Goal: Use online tool/utility: Utilize a website feature to perform a specific function

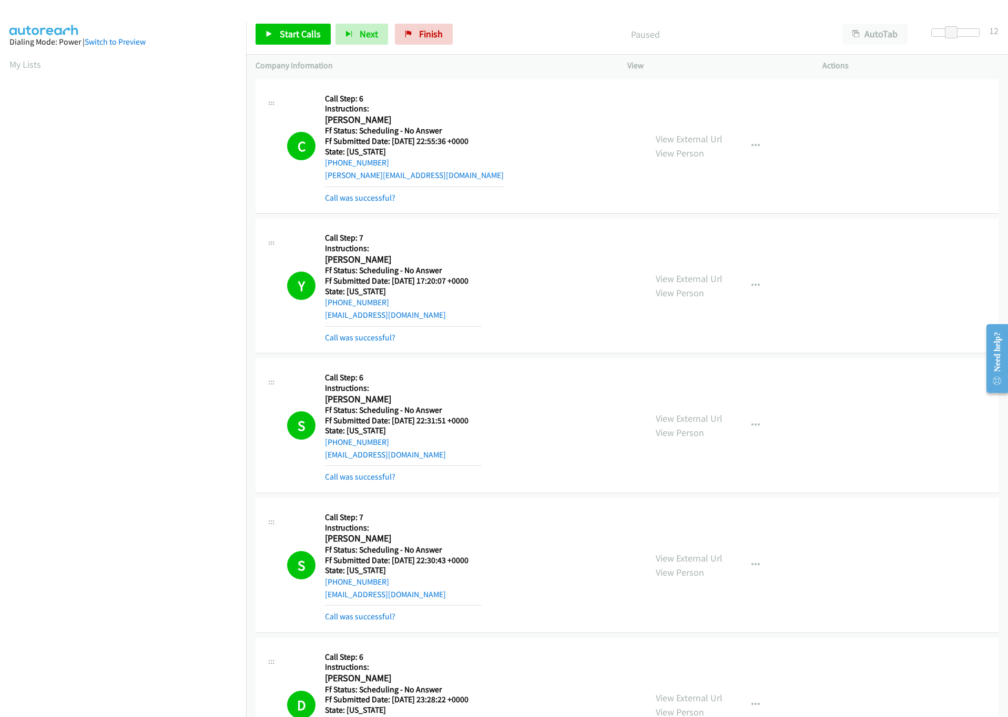
scroll to position [1656, 0]
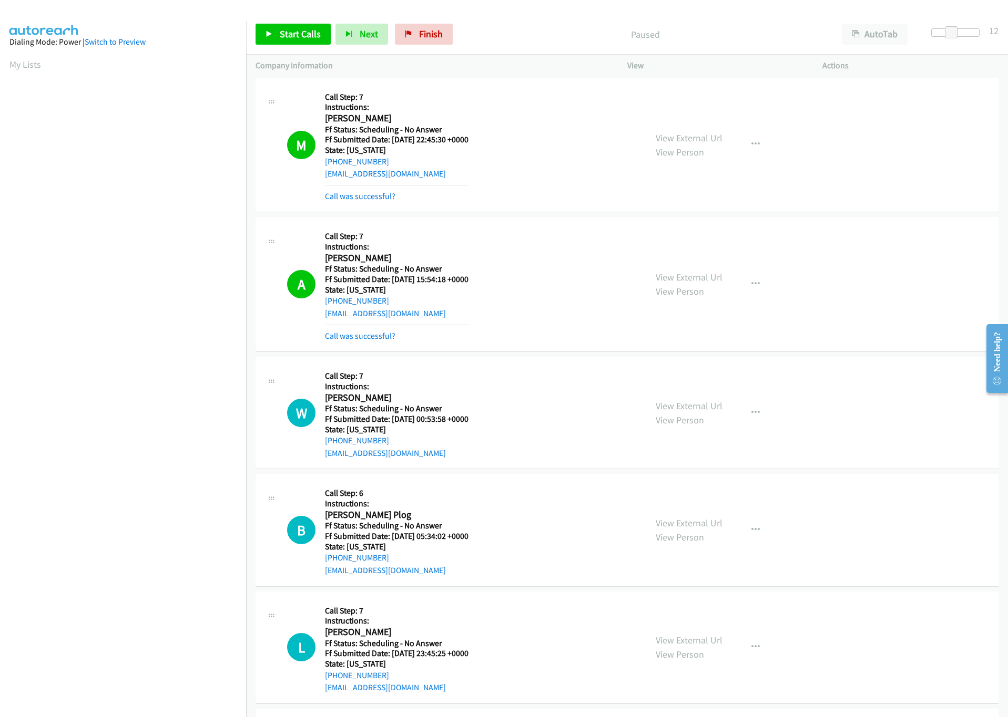
click at [275, 51] on div "Start Calls Pause Next Finish Paused AutoTab AutoTab 12" at bounding box center [627, 34] width 762 height 40
drag, startPoint x: 278, startPoint y: 40, endPoint x: 221, endPoint y: 78, distance: 68.2
click at [279, 40] on link "Start Calls" at bounding box center [292, 34] width 75 height 21
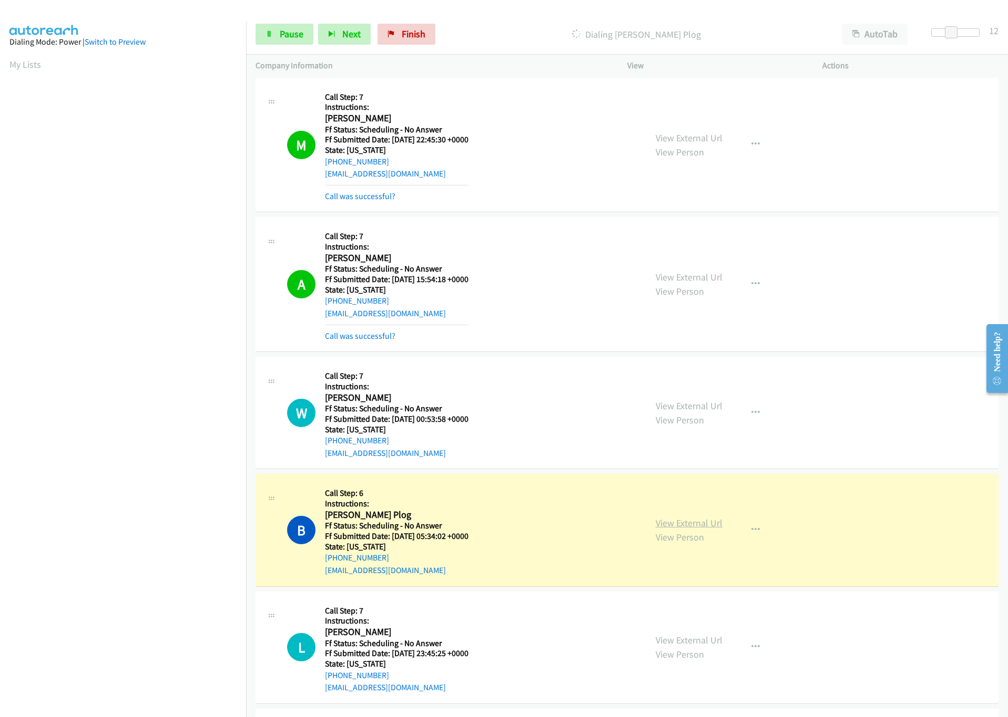
click at [667, 527] on link "View External Url" at bounding box center [688, 523] width 67 height 12
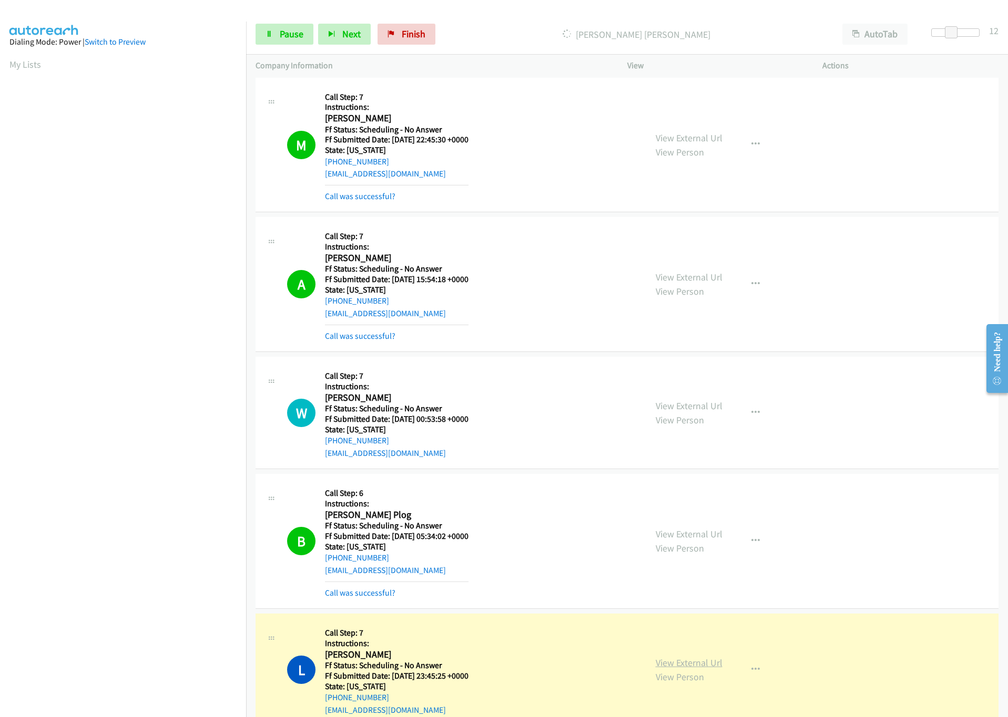
click at [691, 669] on link "View External Url" at bounding box center [688, 663] width 67 height 12
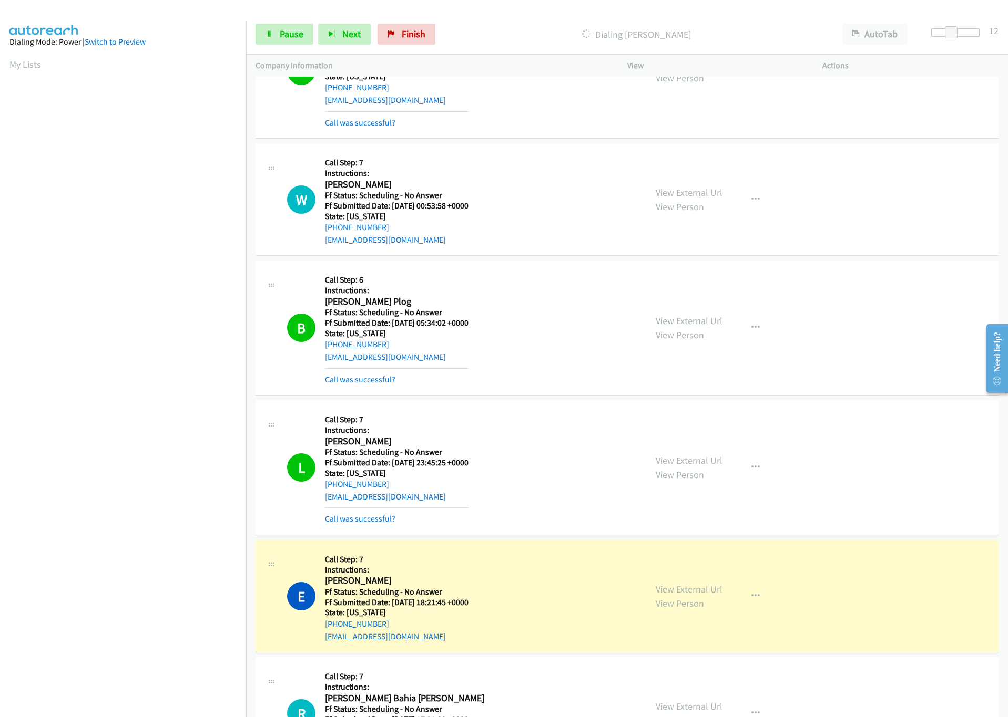
scroll to position [1892, 0]
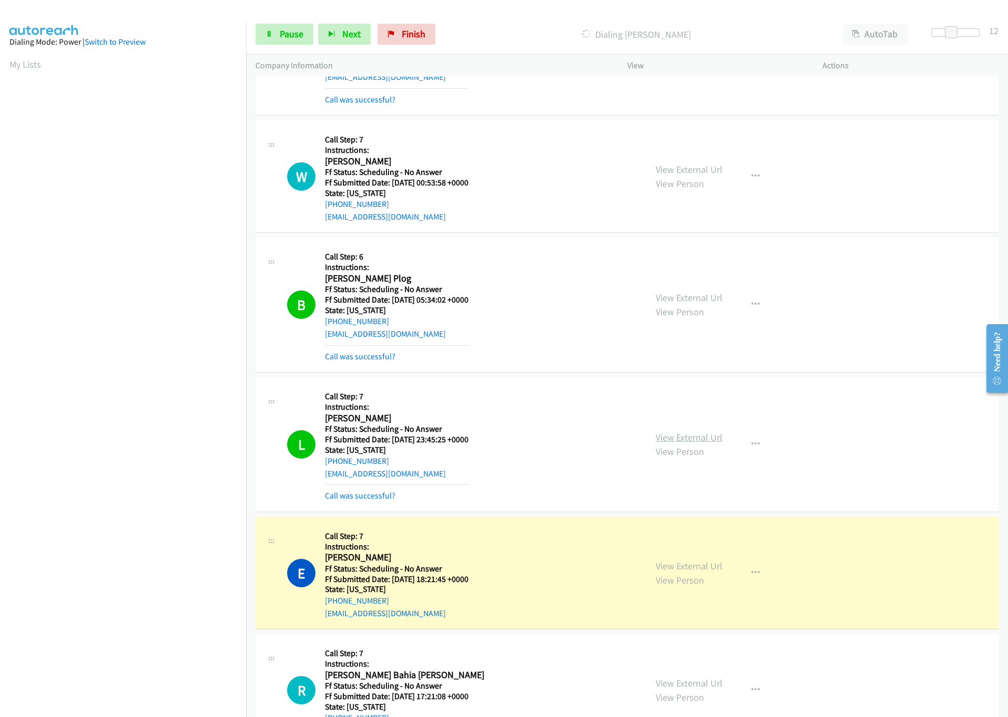
click at [680, 444] on link "View External Url" at bounding box center [688, 438] width 67 height 12
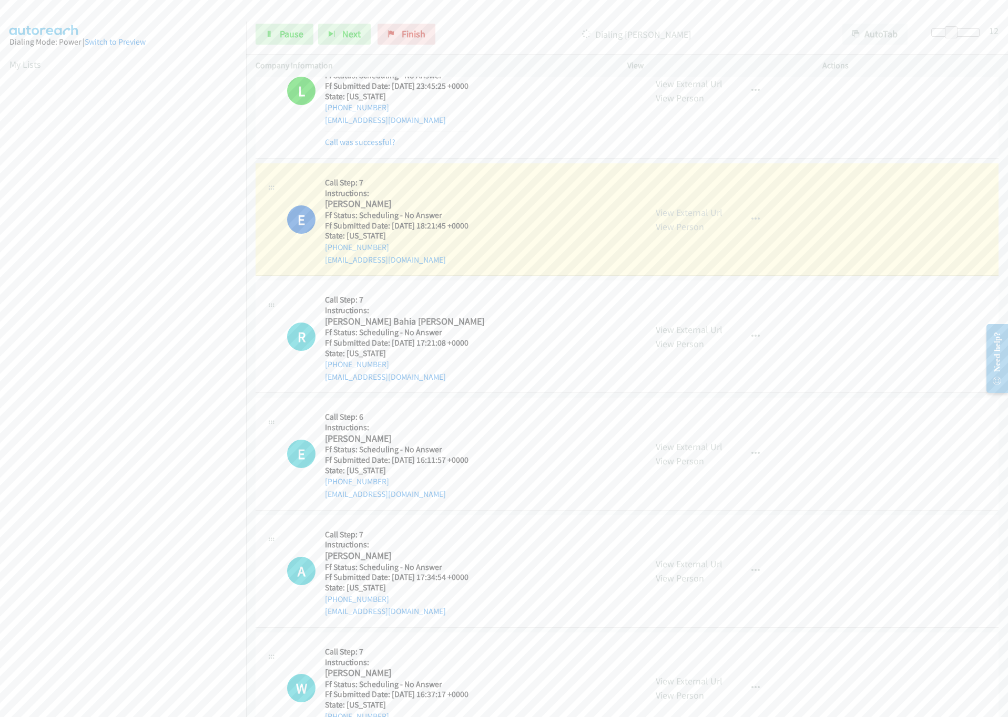
scroll to position [2208, 0]
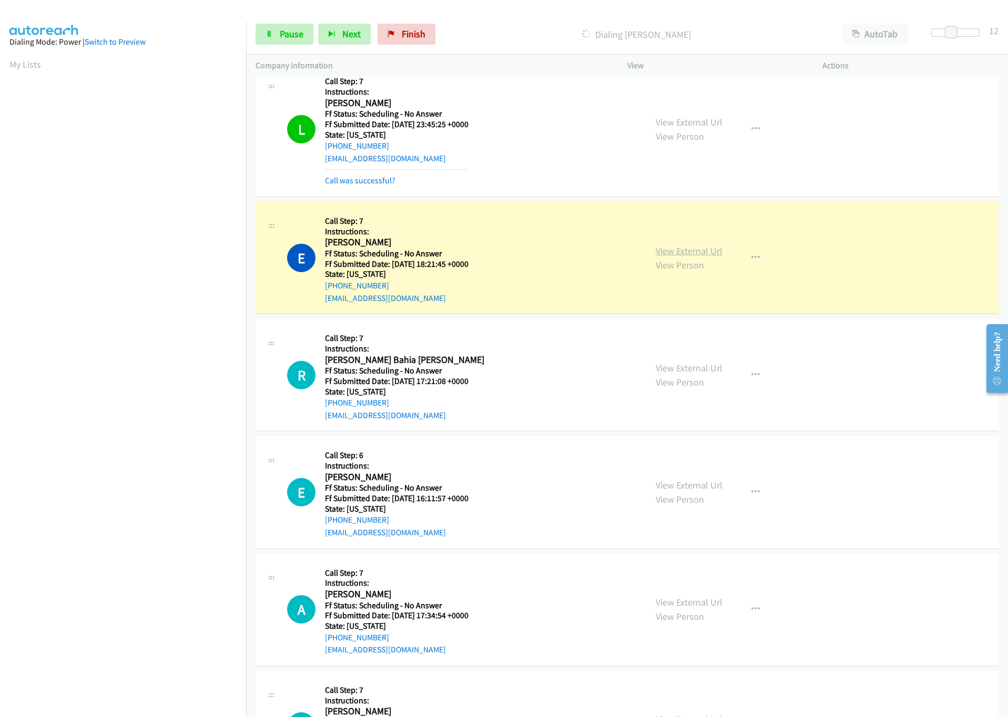
click at [682, 257] on link "View External Url" at bounding box center [688, 251] width 67 height 12
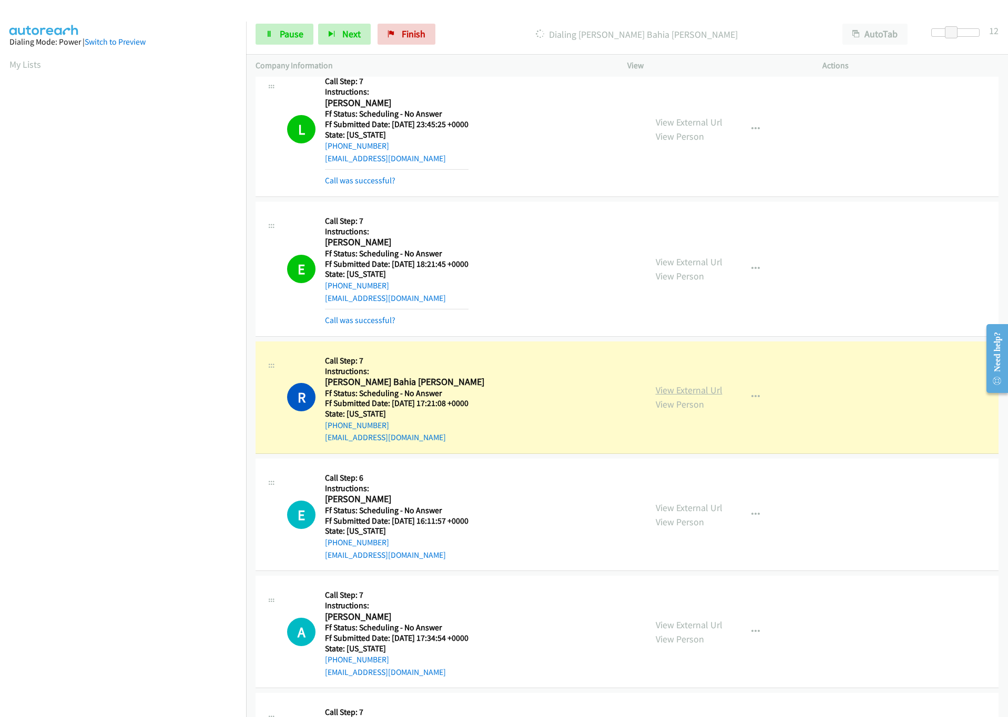
click at [683, 396] on link "View External Url" at bounding box center [688, 390] width 67 height 12
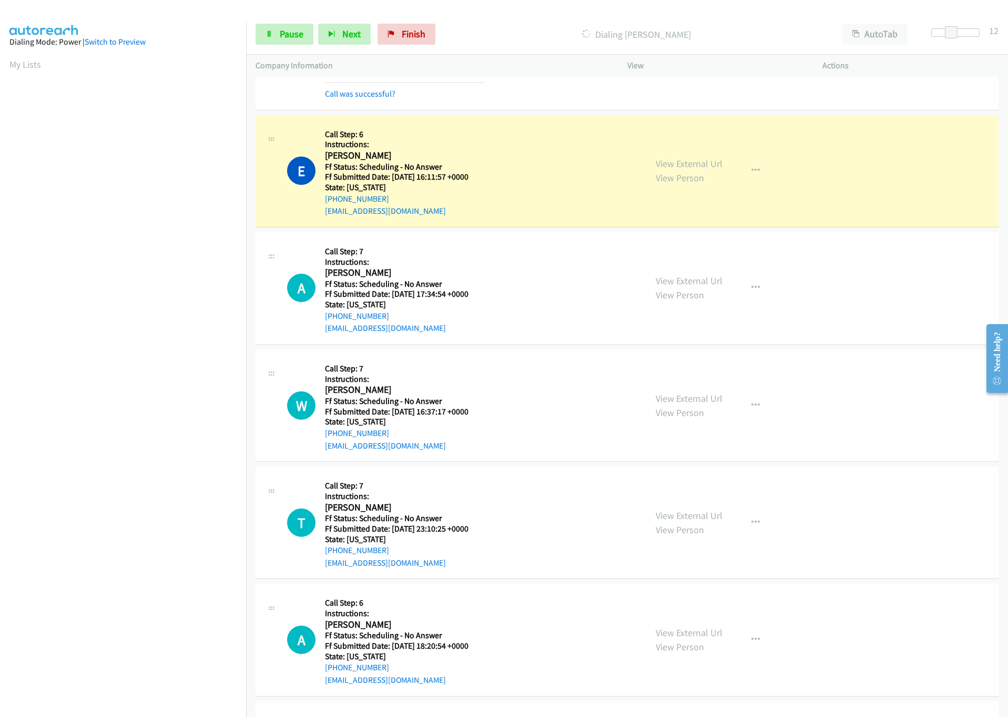
scroll to position [2602, 0]
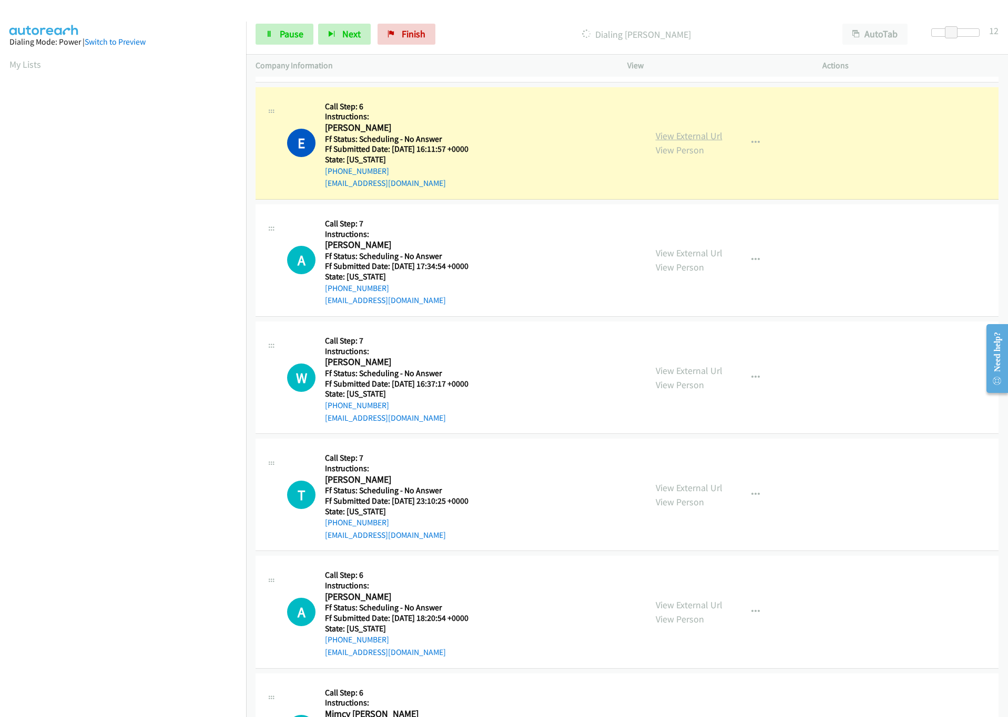
click at [706, 148] on div "View External Url View Person View External Url Email Schedule/Manage Callback …" at bounding box center [748, 143] width 204 height 93
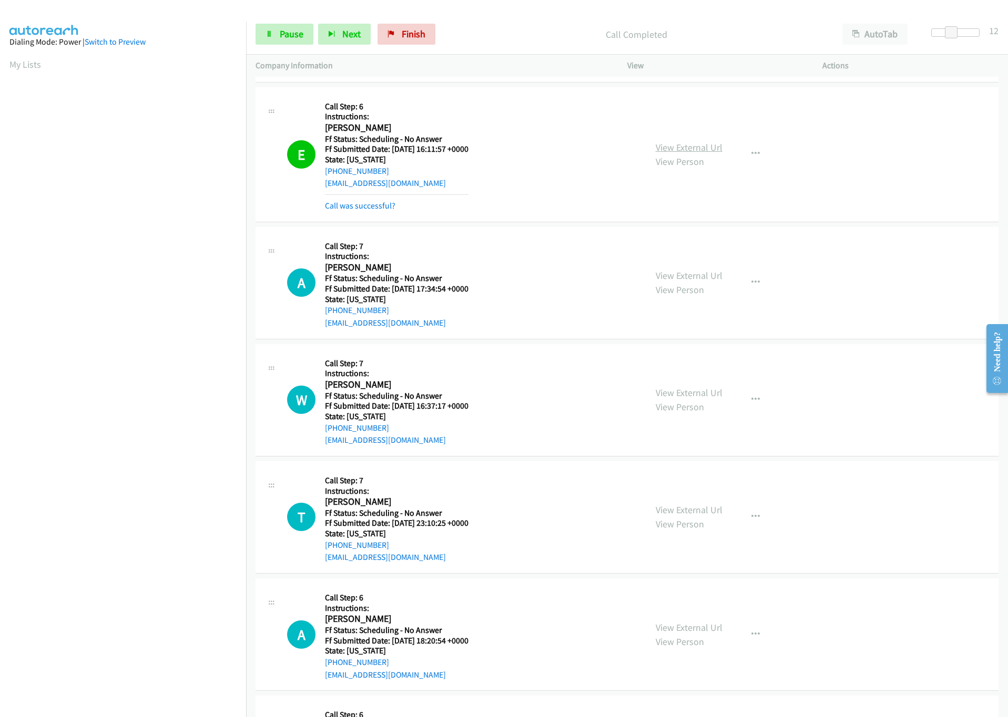
click at [700, 153] on link "View External Url" at bounding box center [688, 147] width 67 height 12
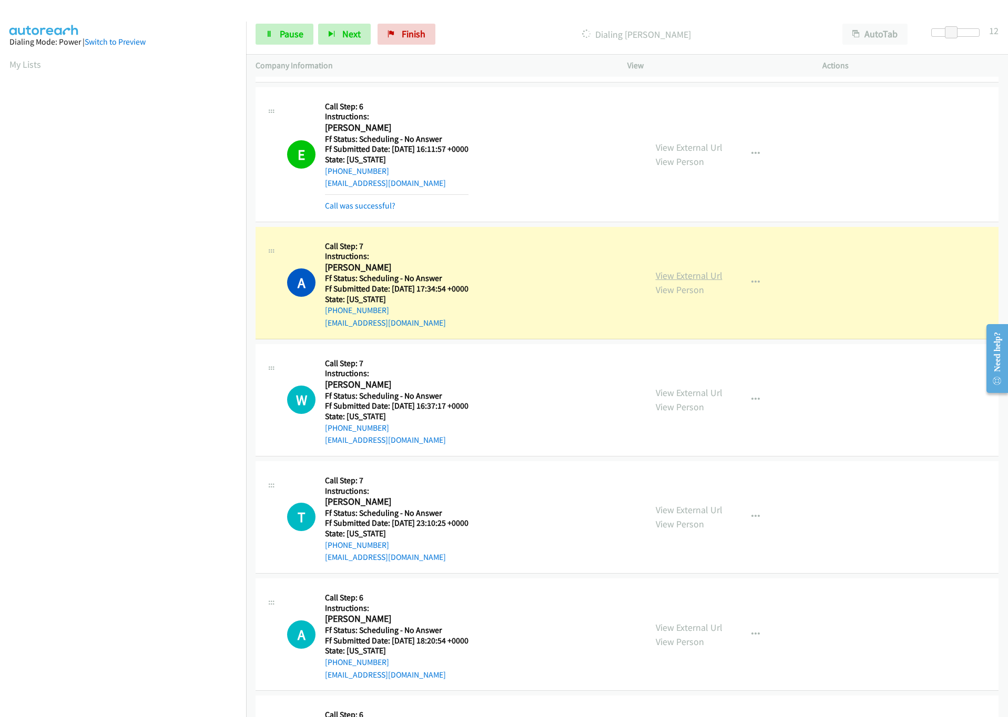
click at [699, 282] on link "View External Url" at bounding box center [688, 276] width 67 height 12
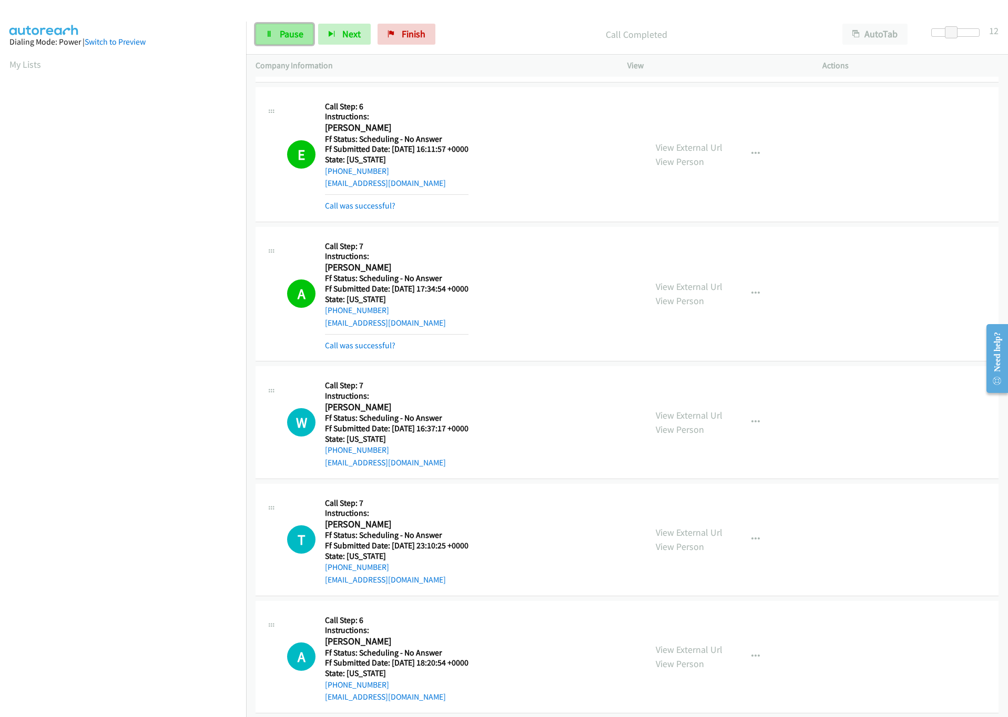
click at [269, 35] on icon at bounding box center [268, 34] width 7 height 7
click at [306, 35] on span "Start Calls" at bounding box center [300, 34] width 41 height 12
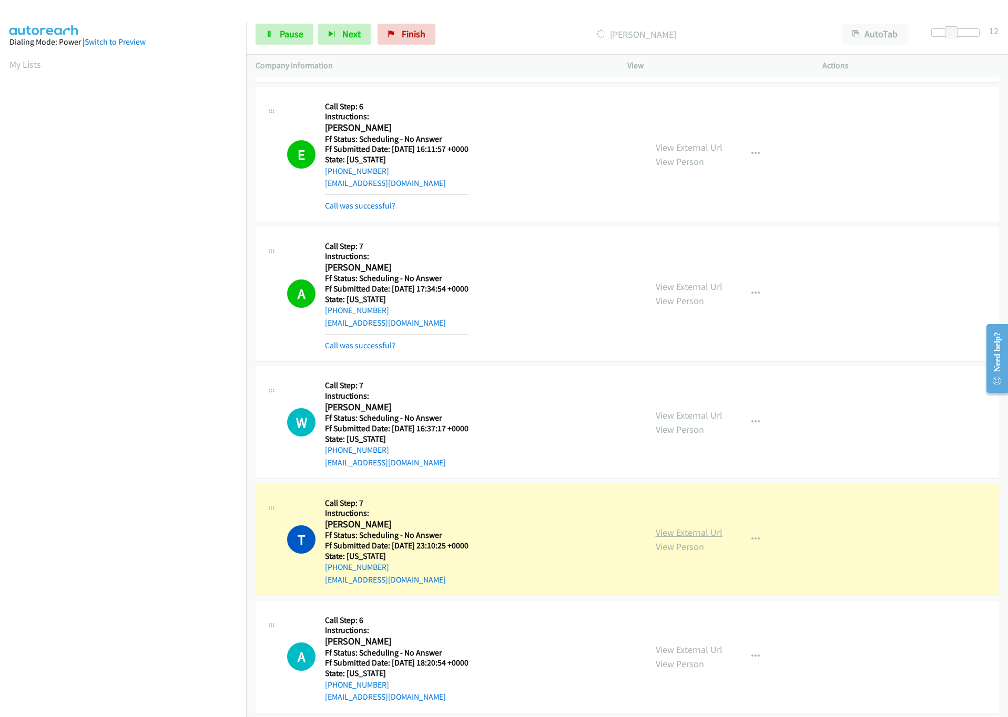
click at [695, 539] on link "View External Url" at bounding box center [688, 533] width 67 height 12
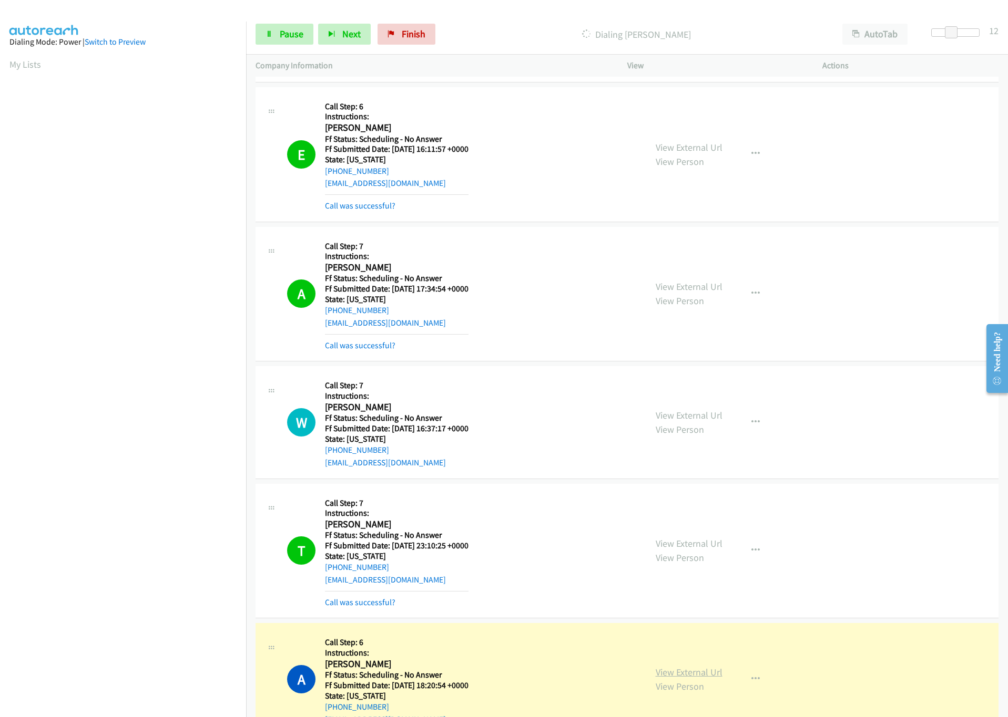
click at [672, 679] on link "View External Url" at bounding box center [688, 672] width 67 height 12
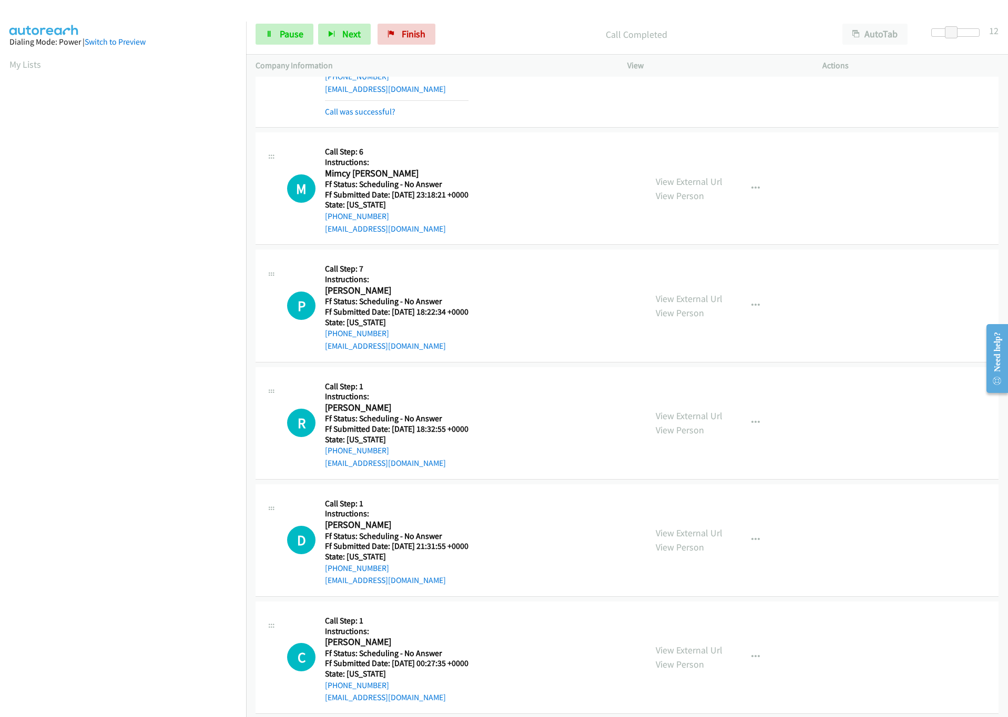
scroll to position [3311, 0]
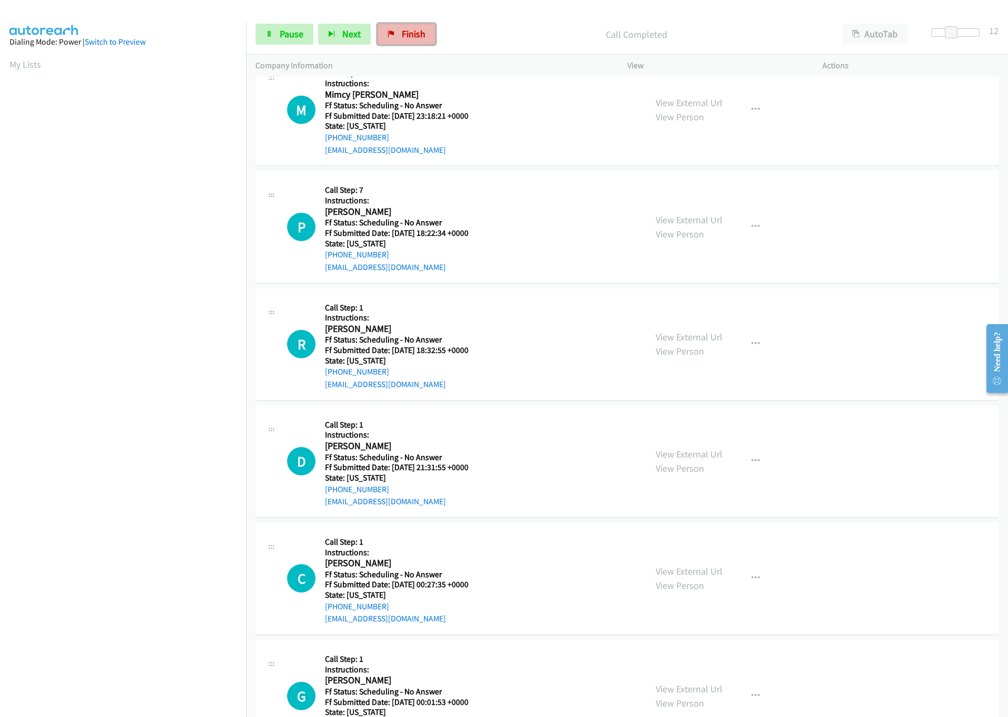
click at [406, 34] on span "Finish" at bounding box center [414, 34] width 24 height 12
